Goal: Task Accomplishment & Management: Manage account settings

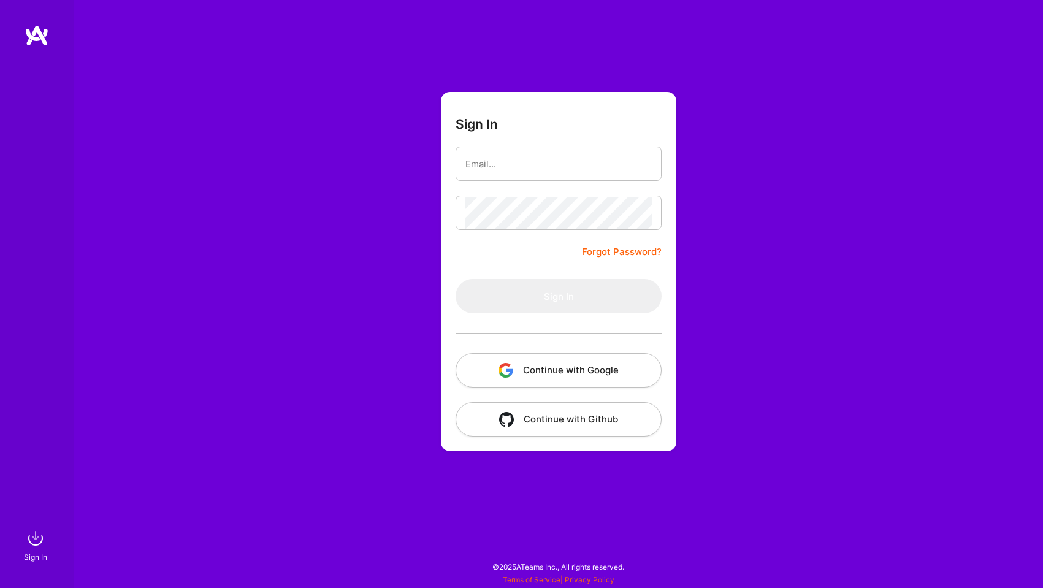
type input "[PERSON_NAME][EMAIL_ADDRESS][DOMAIN_NAME]"
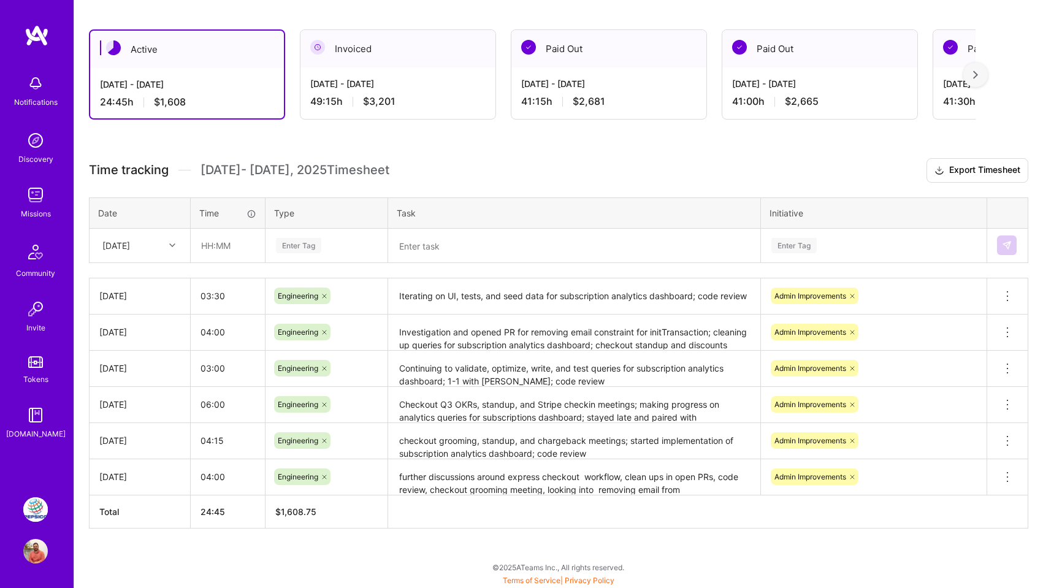
scroll to position [197, 0]
click at [202, 238] on input "text" at bounding box center [227, 245] width 73 height 32
type input "03:30"
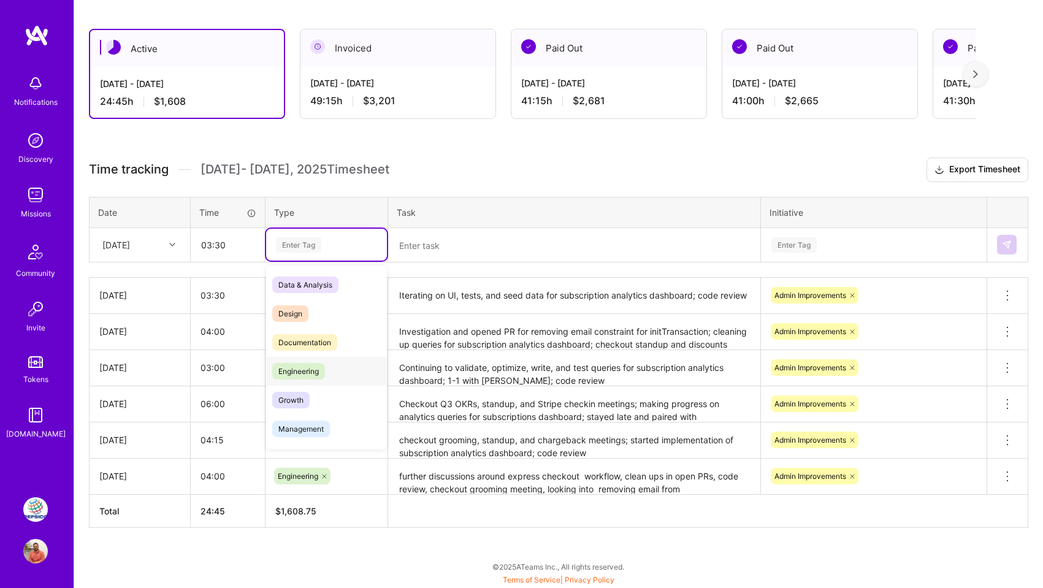
click at [303, 370] on span "Engineering" at bounding box center [298, 371] width 53 height 17
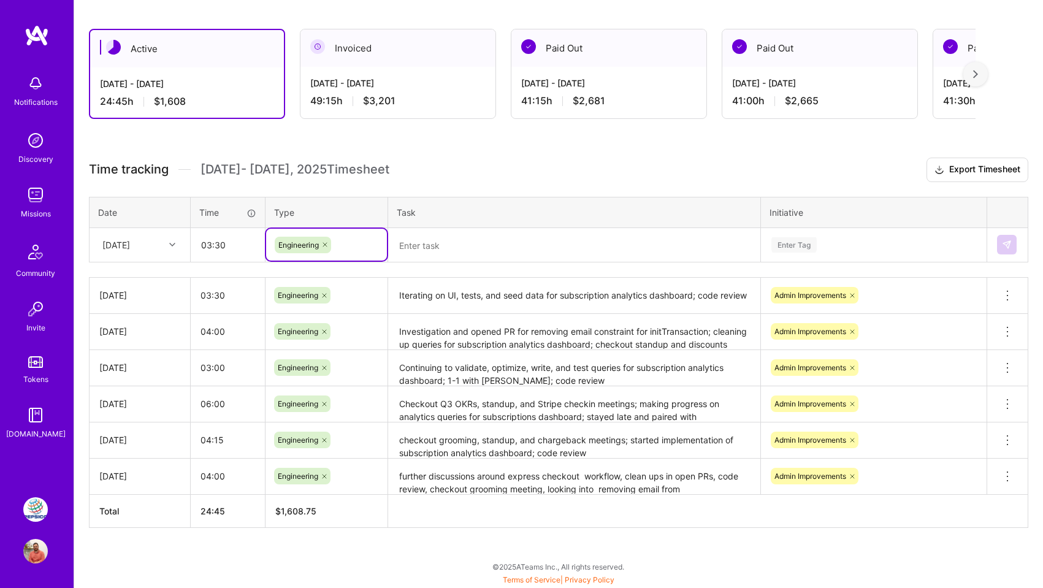
click at [475, 249] on textarea at bounding box center [574, 245] width 370 height 32
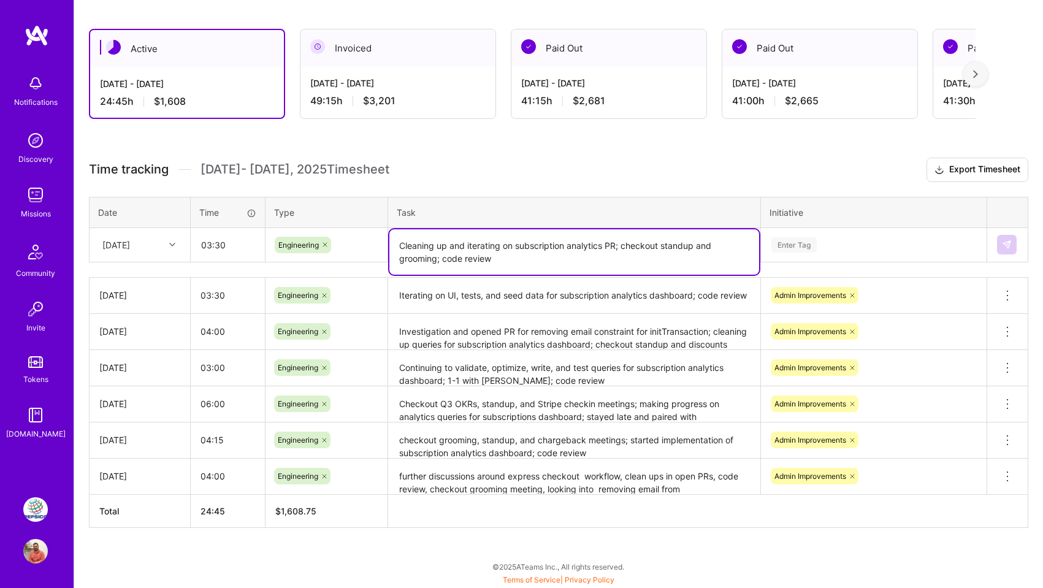
type textarea "Cleaning up and iterating on subscription analytics PR; checkout standup and gr…"
click at [797, 246] on div "Enter Tag" at bounding box center [793, 244] width 45 height 19
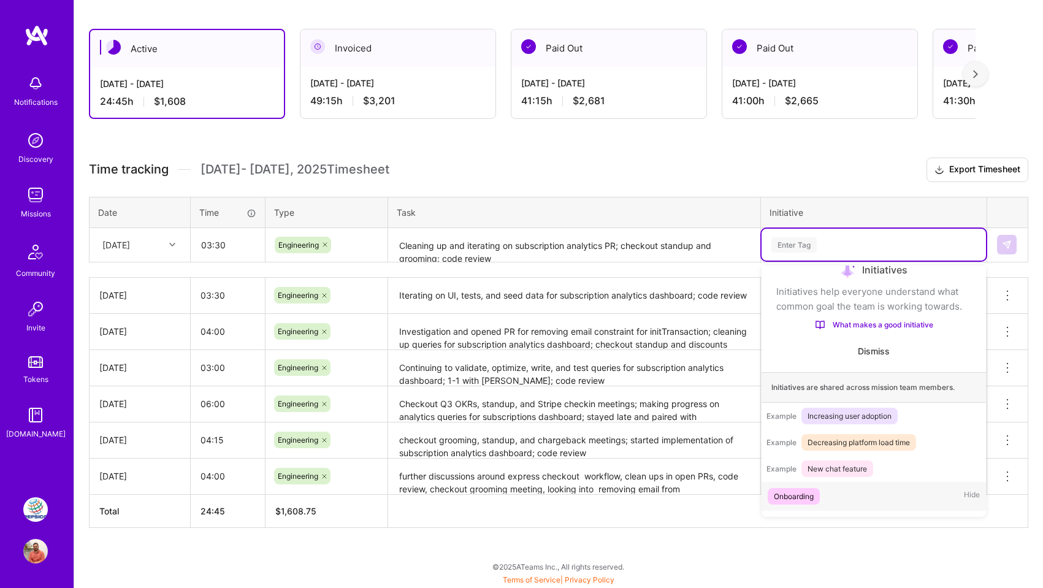
scroll to position [72, 0]
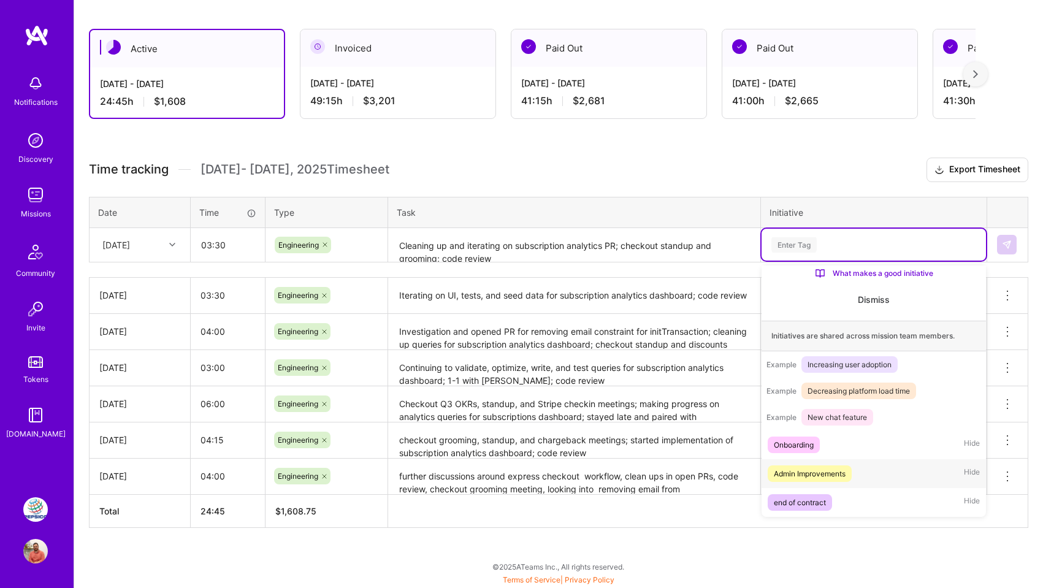
click at [803, 478] on div "Admin Improvements" at bounding box center [810, 473] width 72 height 13
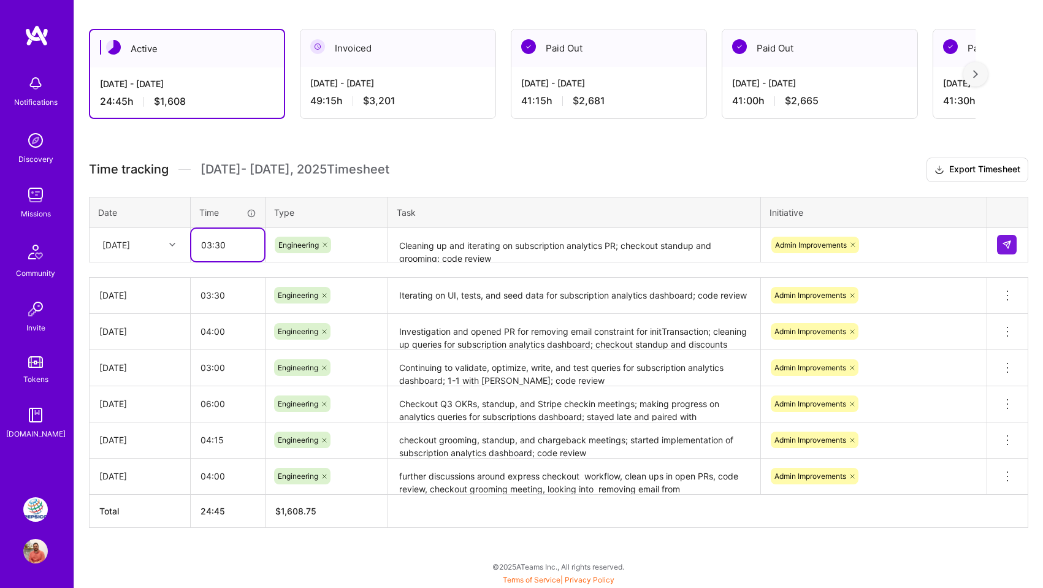
drag, startPoint x: 234, startPoint y: 249, endPoint x: 151, endPoint y: 239, distance: 82.8
click at [191, 239] on input "03:30" at bounding box center [227, 245] width 73 height 32
type input "5"
type input "04:00"
click at [1003, 245] on img at bounding box center [1007, 245] width 10 height 10
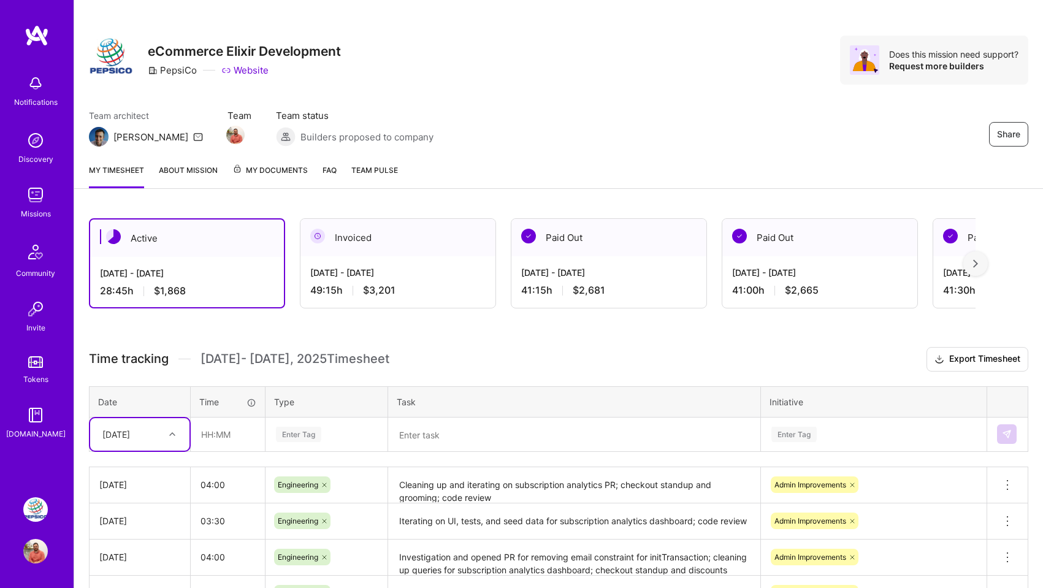
scroll to position [0, 0]
